Goal: Find contact information: Find contact information

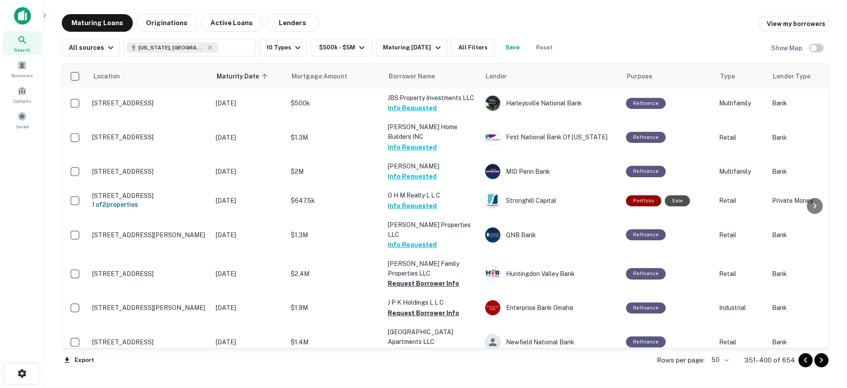
scroll to position [221, 0]
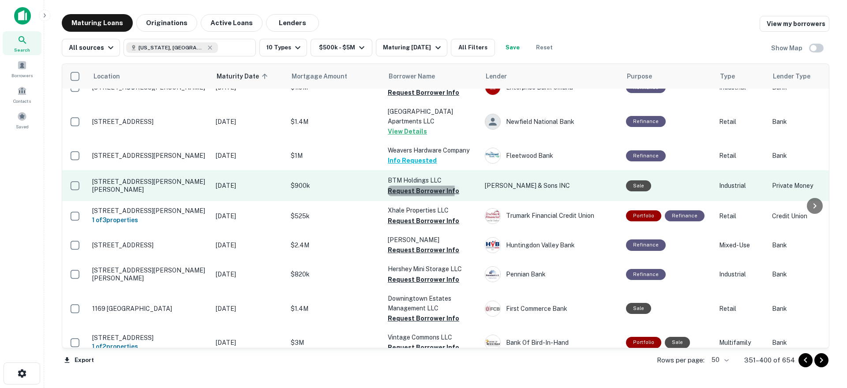
click at [411, 186] on button "Request Borrower Info" at bounding box center [423, 191] width 71 height 11
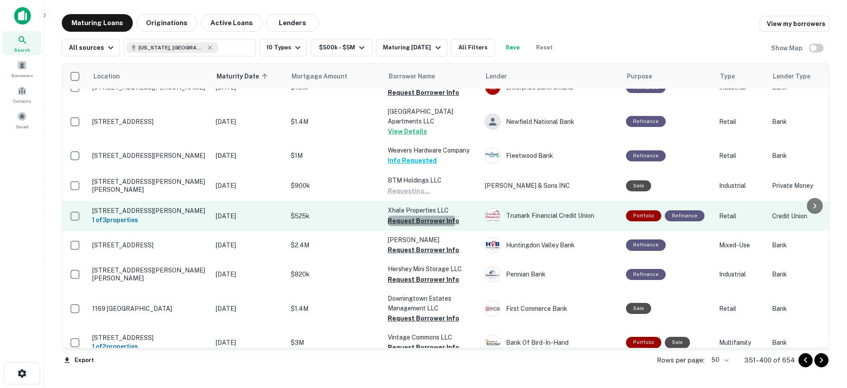
click at [409, 216] on button "Request Borrower Info" at bounding box center [423, 221] width 71 height 11
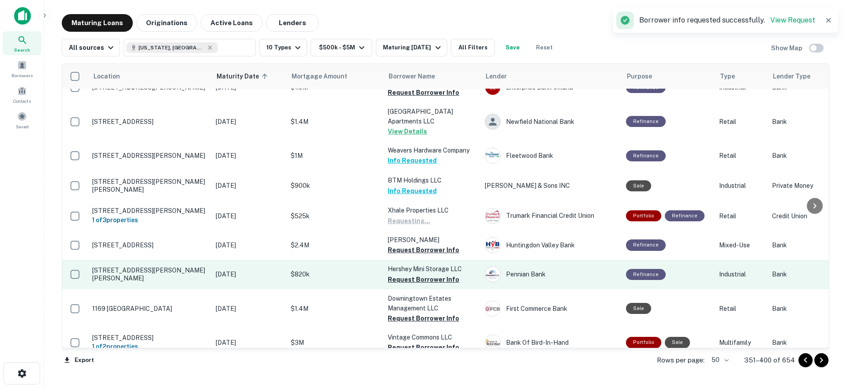
drag, startPoint x: 405, startPoint y: 232, endPoint x: 405, endPoint y: 241, distance: 9.7
click at [405, 245] on button "Request Borrower Info" at bounding box center [423, 250] width 71 height 11
click at [401, 274] on button "Request Borrower Info" at bounding box center [423, 279] width 71 height 11
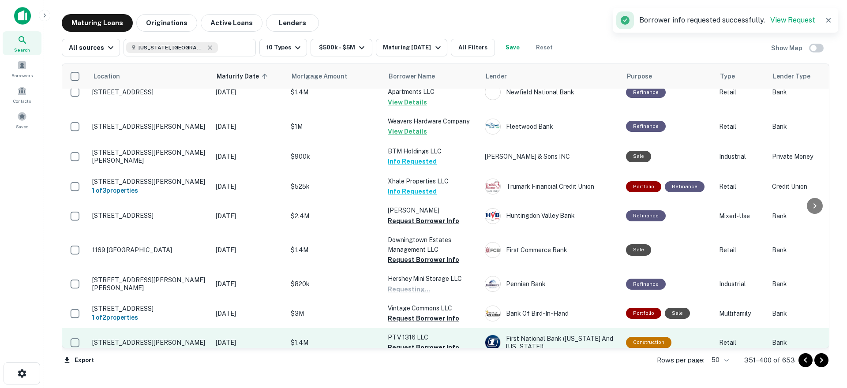
scroll to position [230, 0]
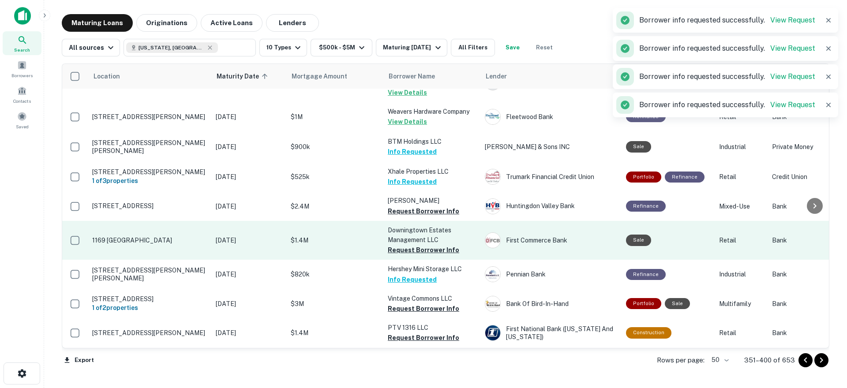
click at [413, 245] on button "Request Borrower Info" at bounding box center [423, 250] width 71 height 11
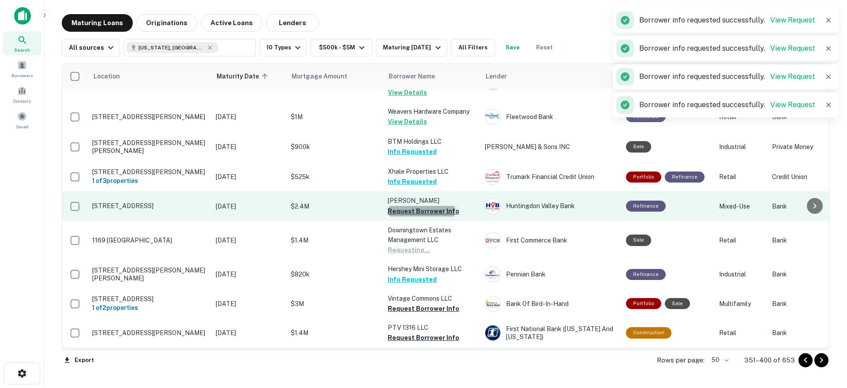
click at [415, 206] on button "Request Borrower Info" at bounding box center [423, 211] width 71 height 11
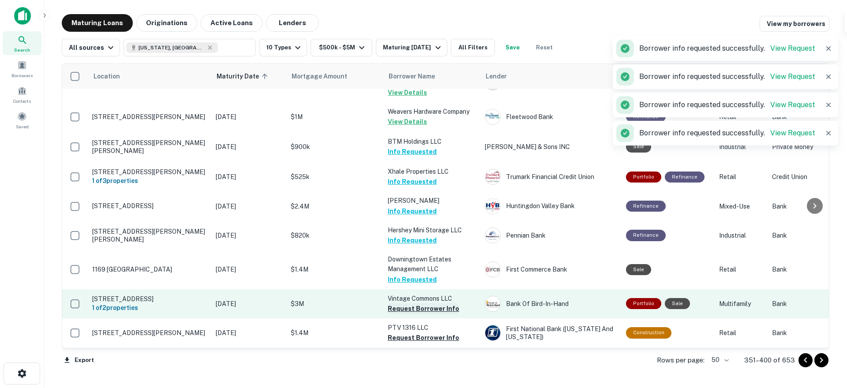
click at [417, 303] on button "Request Borrower Info" at bounding box center [423, 308] width 71 height 11
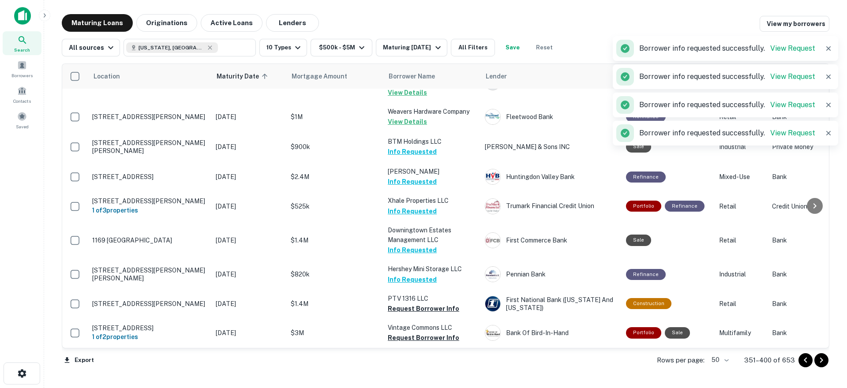
click at [411, 333] on button "Request Borrower Info" at bounding box center [423, 338] width 71 height 11
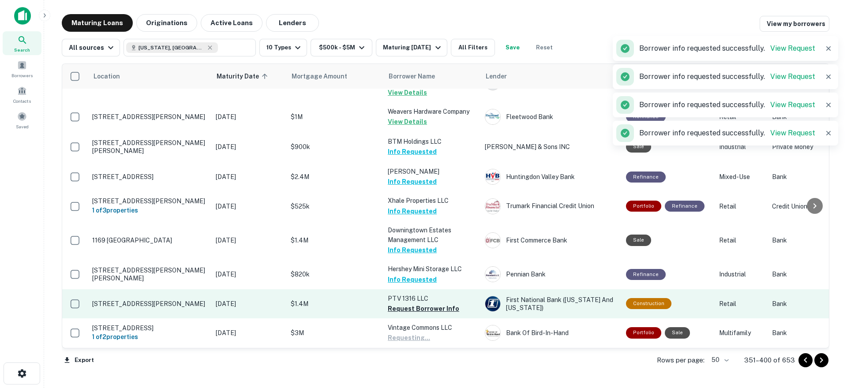
click at [404, 303] on button "Request Borrower Info" at bounding box center [423, 308] width 71 height 11
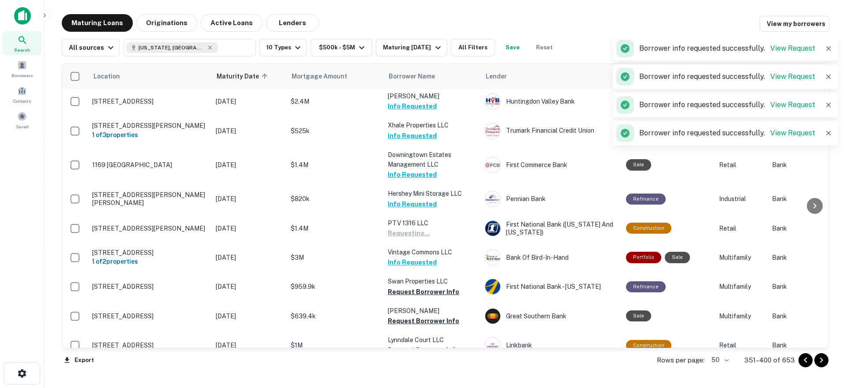
scroll to position [407, 0]
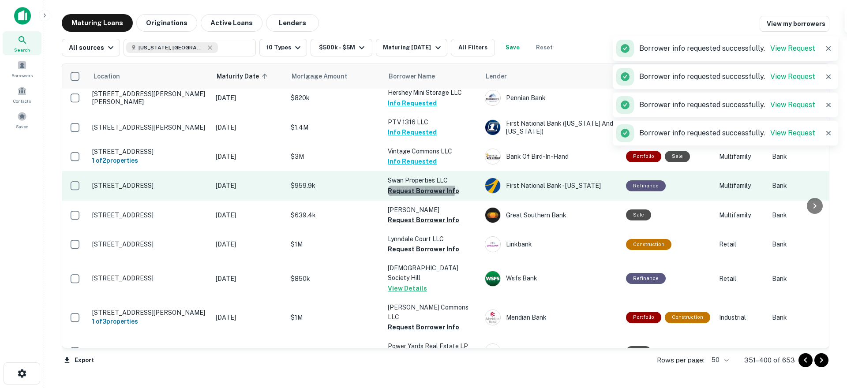
click at [407, 186] on button "Request Borrower Info" at bounding box center [423, 191] width 71 height 11
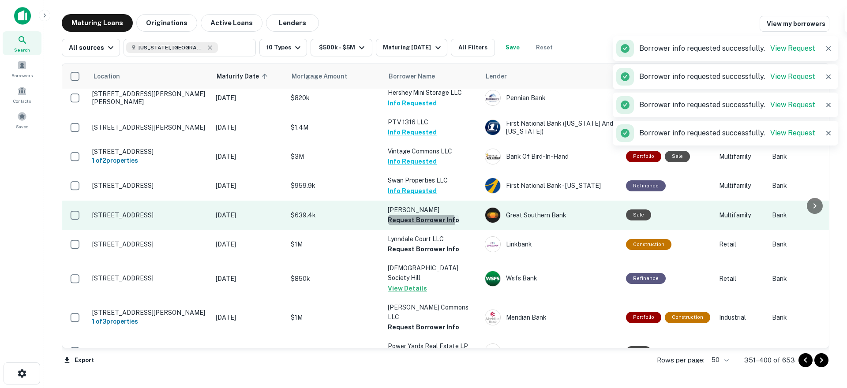
click at [411, 215] on button "Request Borrower Info" at bounding box center [423, 220] width 71 height 11
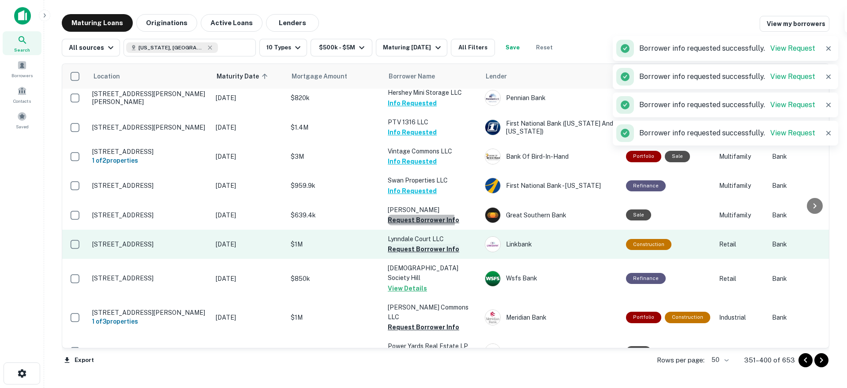
click at [410, 244] on button "Request Borrower Info" at bounding box center [423, 249] width 71 height 11
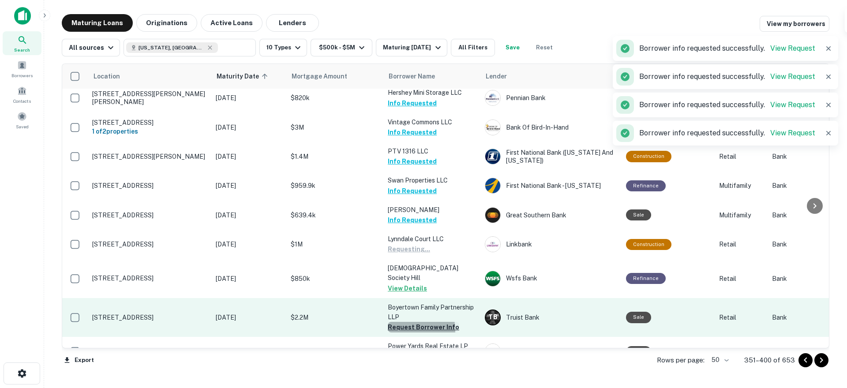
click at [409, 322] on button "Request Borrower Info" at bounding box center [423, 327] width 71 height 11
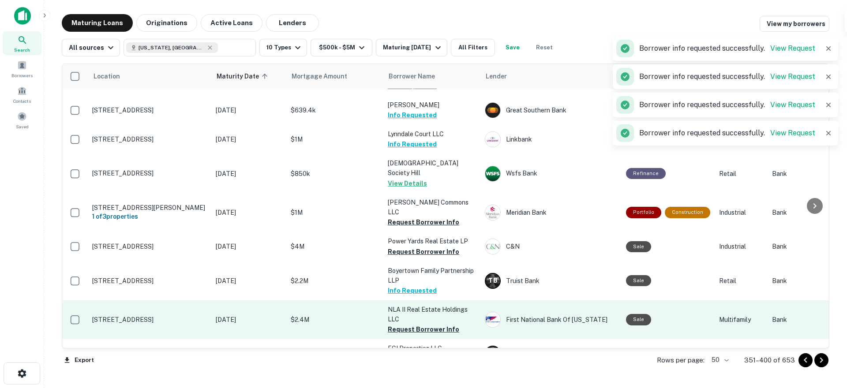
scroll to position [539, 0]
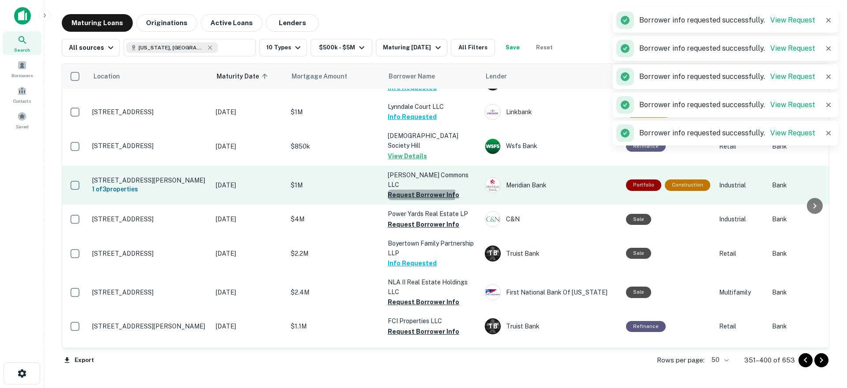
click at [415, 190] on button "Request Borrower Info" at bounding box center [423, 195] width 71 height 11
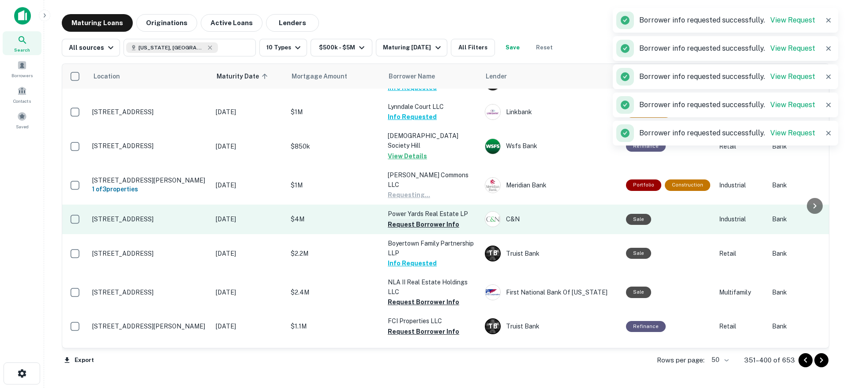
click at [416, 219] on button "Request Borrower Info" at bounding box center [423, 224] width 71 height 11
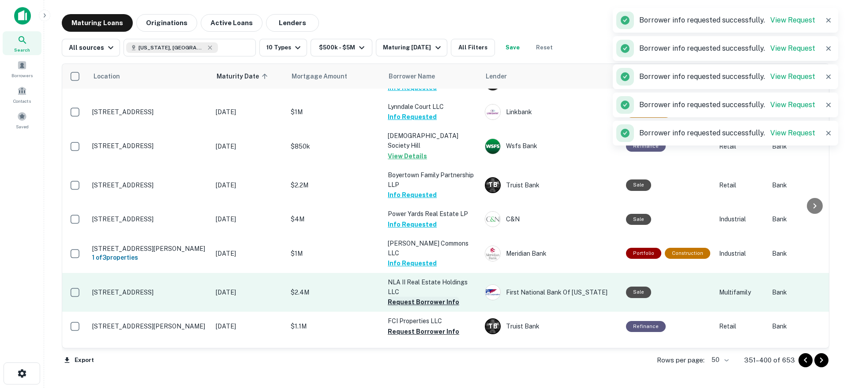
click at [415, 297] on button "Request Borrower Info" at bounding box center [423, 302] width 71 height 11
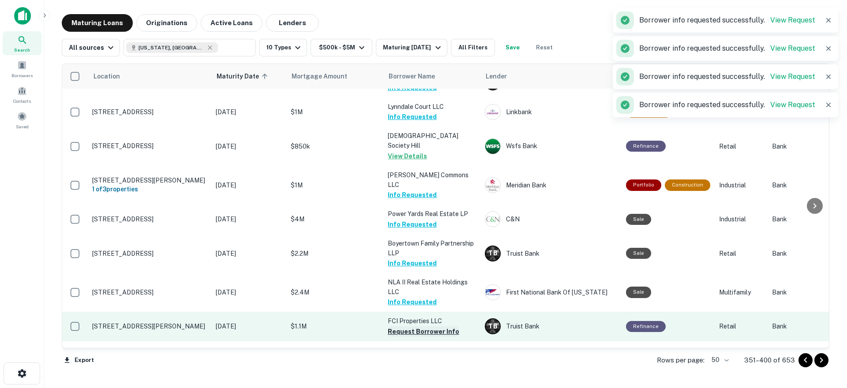
click at [419, 326] on button "Request Borrower Info" at bounding box center [423, 331] width 71 height 11
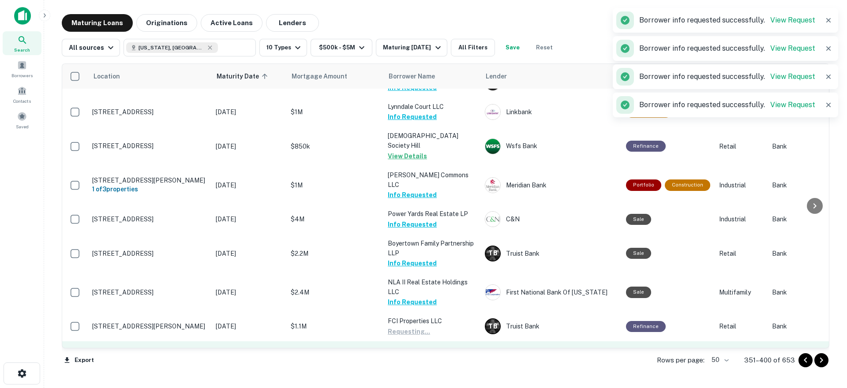
click at [419, 365] on button "Request Borrower Info" at bounding box center [423, 370] width 71 height 11
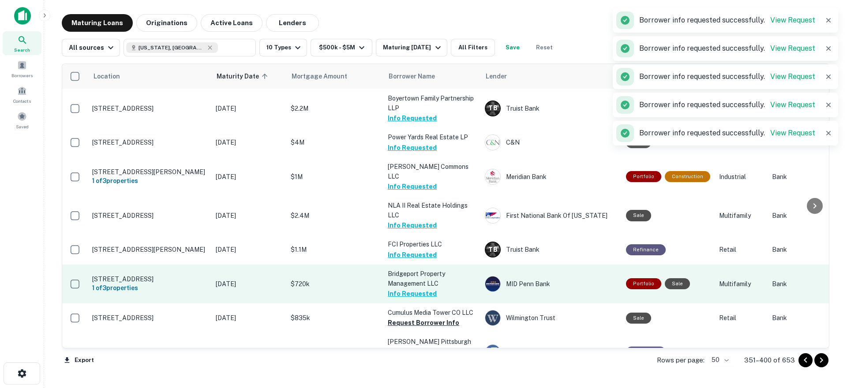
scroll to position [627, 0]
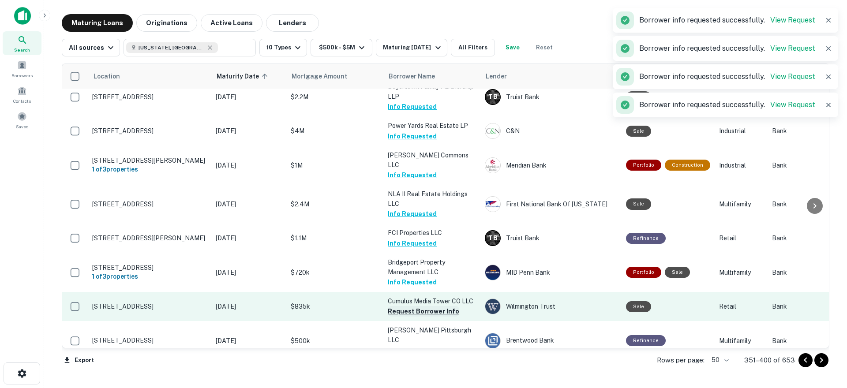
click at [412, 306] on button "Request Borrower Info" at bounding box center [423, 311] width 71 height 11
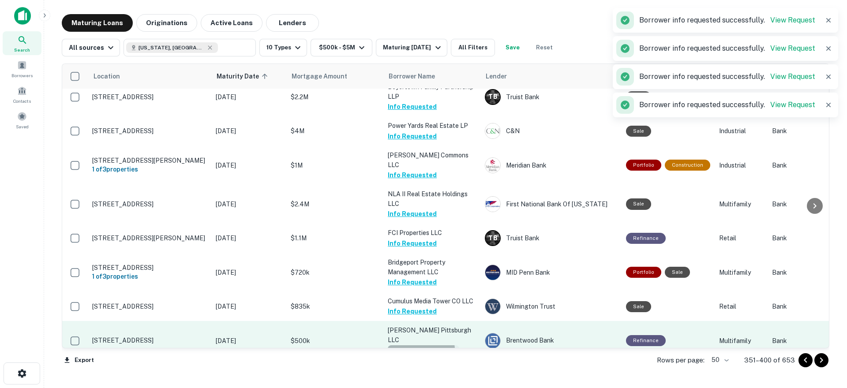
click at [413, 345] on button "Request Borrower Info" at bounding box center [423, 350] width 71 height 11
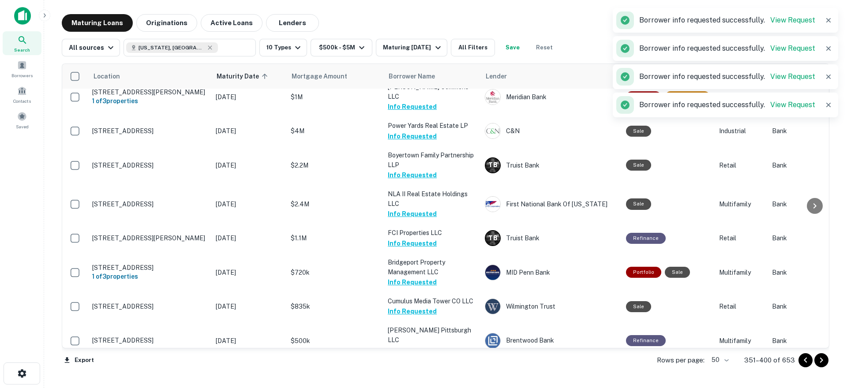
scroll to position [618, 0]
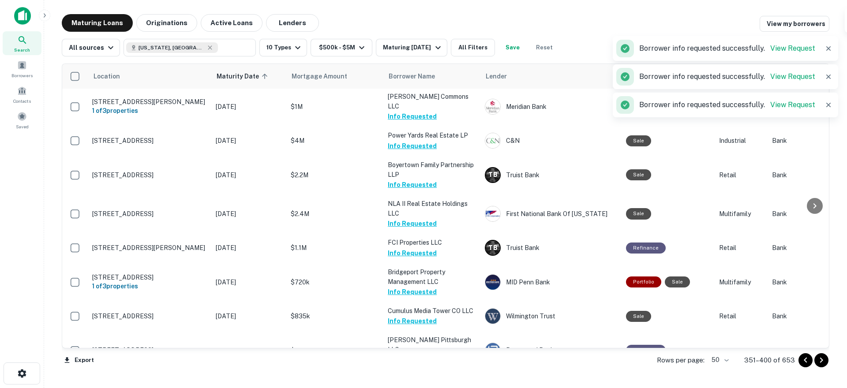
click at [415, 374] on p "[PERSON_NAME] International Properties LLC" at bounding box center [432, 383] width 88 height 19
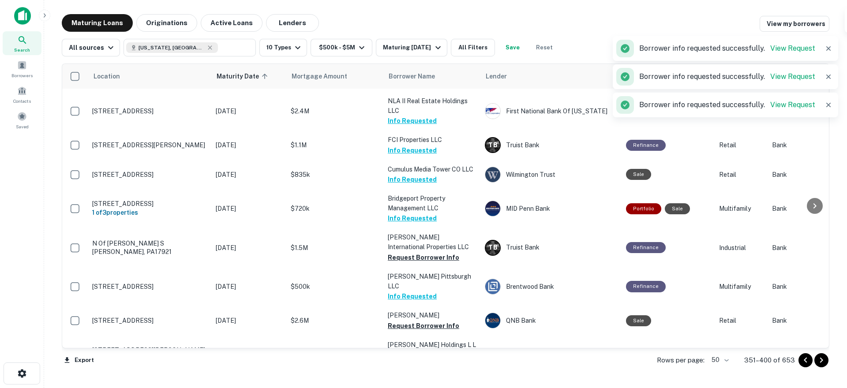
scroll to position [760, 0]
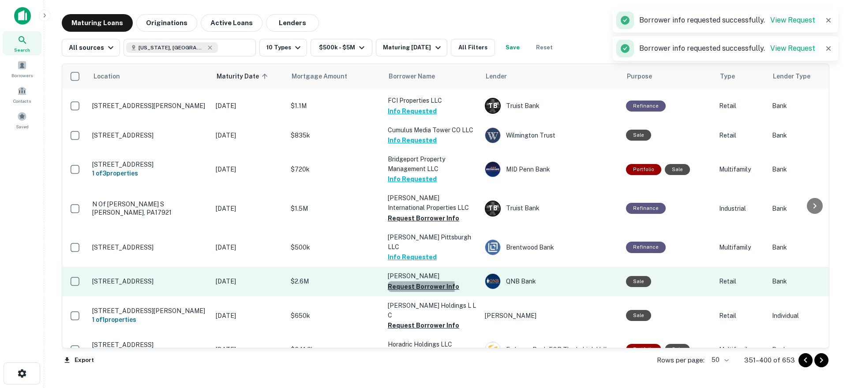
click at [410, 281] on button "Request Borrower Info" at bounding box center [423, 286] width 71 height 11
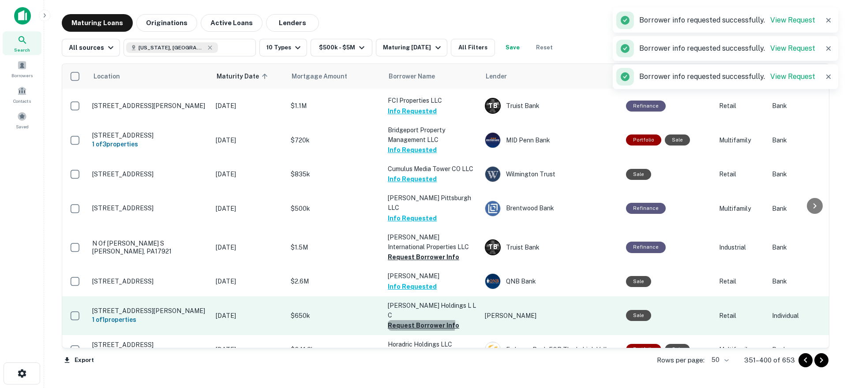
click at [413, 320] on button "Request Borrower Info" at bounding box center [423, 325] width 71 height 11
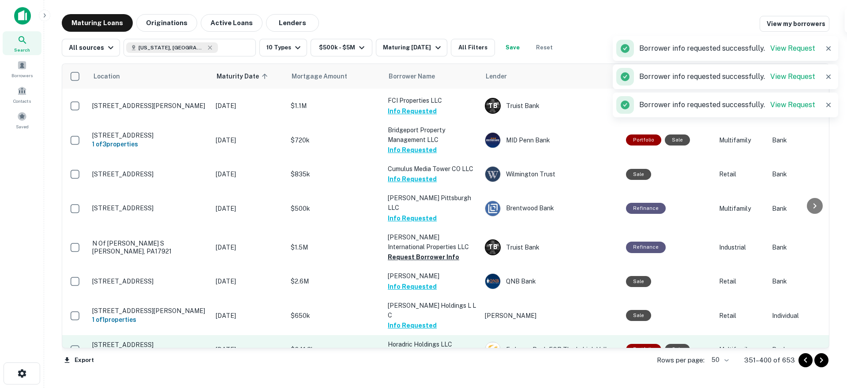
click at [406, 349] on button "Request Borrower Info" at bounding box center [423, 354] width 71 height 11
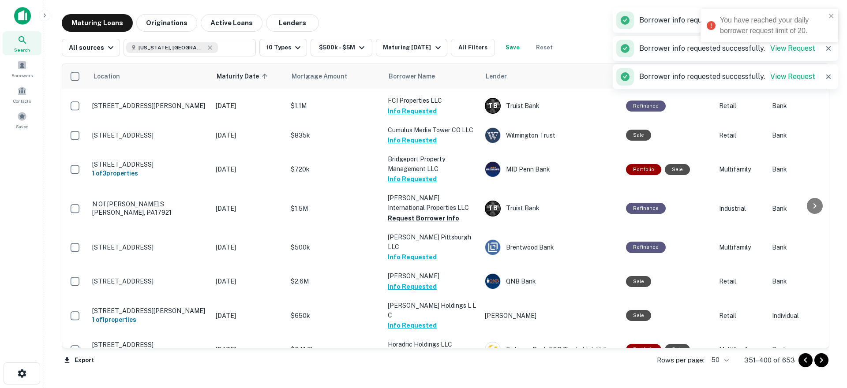
click at [407, 379] on button "Request Borrower Info" at bounding box center [423, 384] width 71 height 11
